Goal: Task Accomplishment & Management: Complete application form

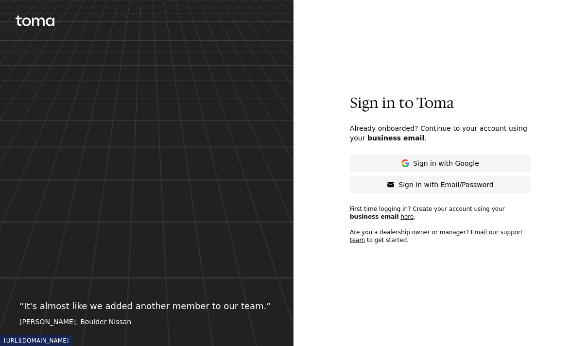
click at [400, 216] on link "here" at bounding box center [406, 216] width 13 height 7
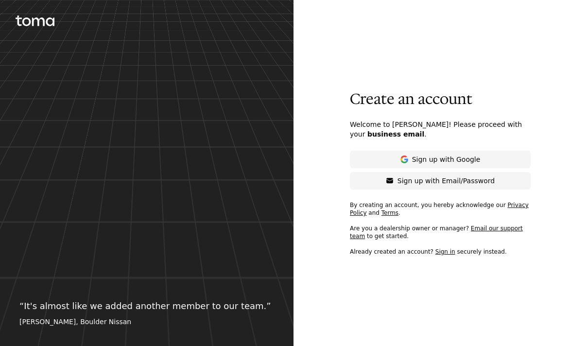
click at [392, 181] on button "Sign up with Email/Password" at bounding box center [440, 180] width 181 height 17
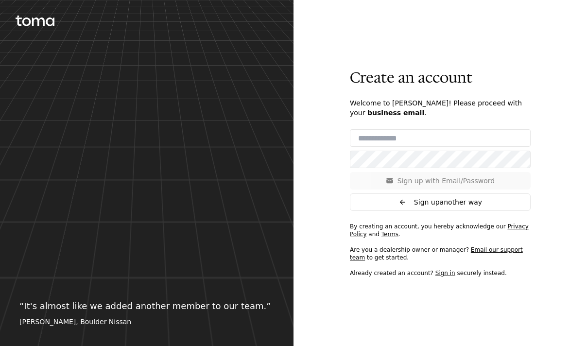
click at [384, 139] on input "email" at bounding box center [440, 137] width 181 height 17
type input "**********"
click at [404, 182] on p "Sign up with Email/Password" at bounding box center [445, 181] width 97 height 10
click at [417, 202] on span "Sign up another way" at bounding box center [448, 202] width 68 height 10
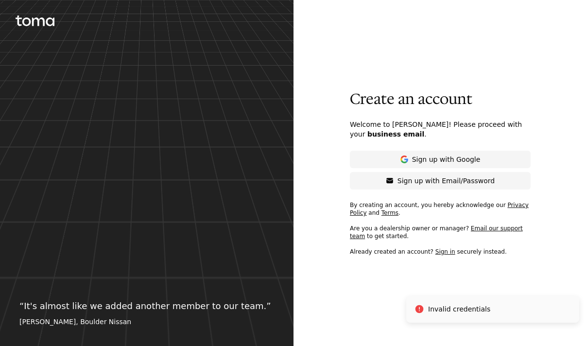
click at [432, 159] on p "Sign up with Google" at bounding box center [446, 159] width 68 height 10
